Goal: Navigation & Orientation: Find specific page/section

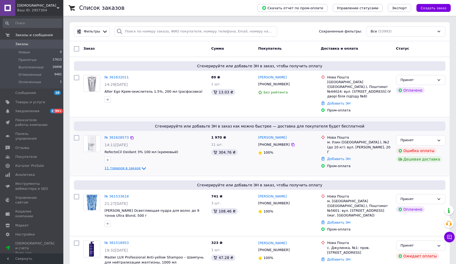
click at [133, 166] on span "11 товаров в заказе" at bounding box center [123, 168] width 36 height 4
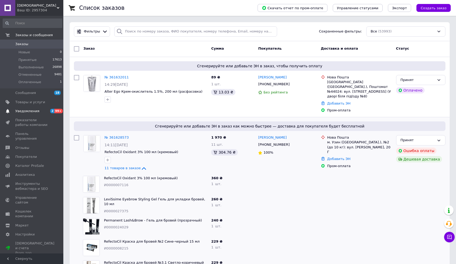
click at [36, 113] on link "Уведомления 2 99+" at bounding box center [32, 111] width 65 height 9
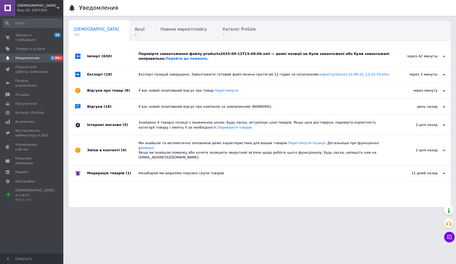
click at [207, 59] on div "Перевірте завантаження файлу products2025-09-12T15:48:06.xml — деякі позиції не…" at bounding box center [266, 56] width 254 height 10
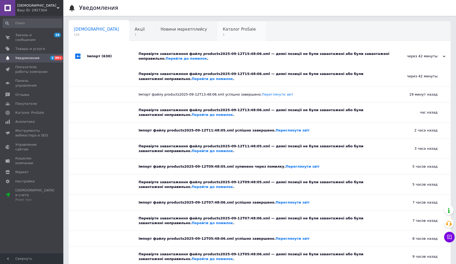
click at [223, 31] on span "Каталог ProSale" at bounding box center [239, 29] width 33 height 5
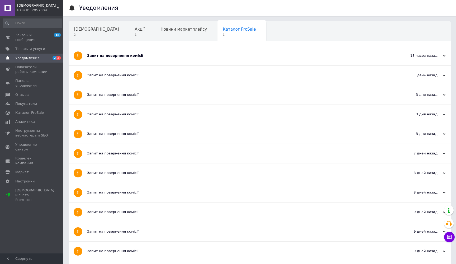
click at [129, 68] on div "Запит на повернення комісії" at bounding box center [240, 75] width 306 height 19
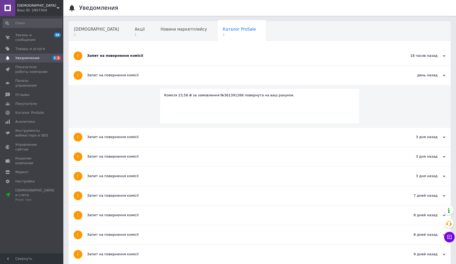
click at [128, 62] on div "Запит на повернення комісії" at bounding box center [240, 55] width 306 height 19
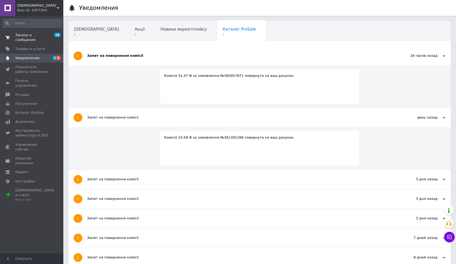
click at [34, 37] on span "Заказы и сообщения" at bounding box center [32, 38] width 34 height 10
